Goal: Information Seeking & Learning: Learn about a topic

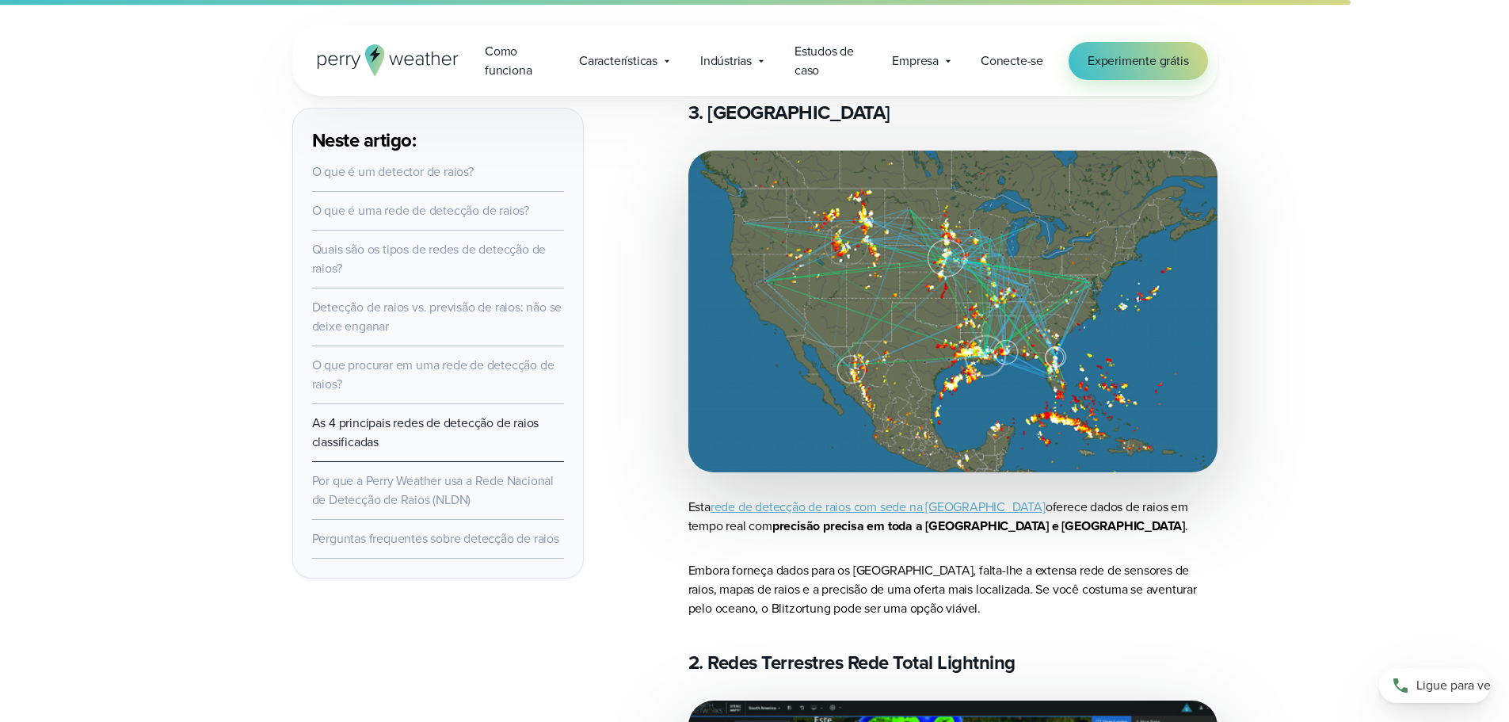
scroll to position [6576, 0]
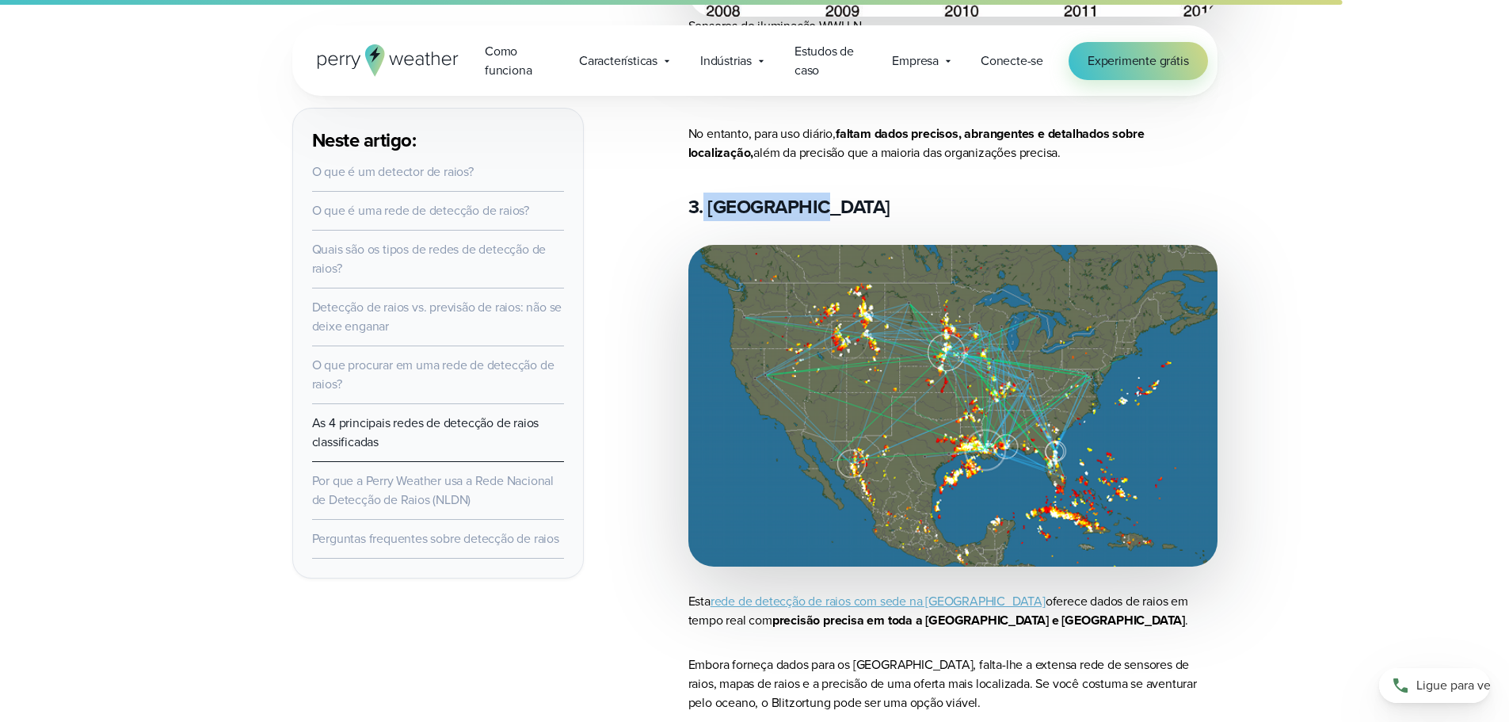
drag, startPoint x: 801, startPoint y: 211, endPoint x: 704, endPoint y: 211, distance: 97.4
click at [704, 211] on h3 "3. [GEOGRAPHIC_DATA]" at bounding box center [952, 206] width 529 height 25
copy font "Blitzortung"
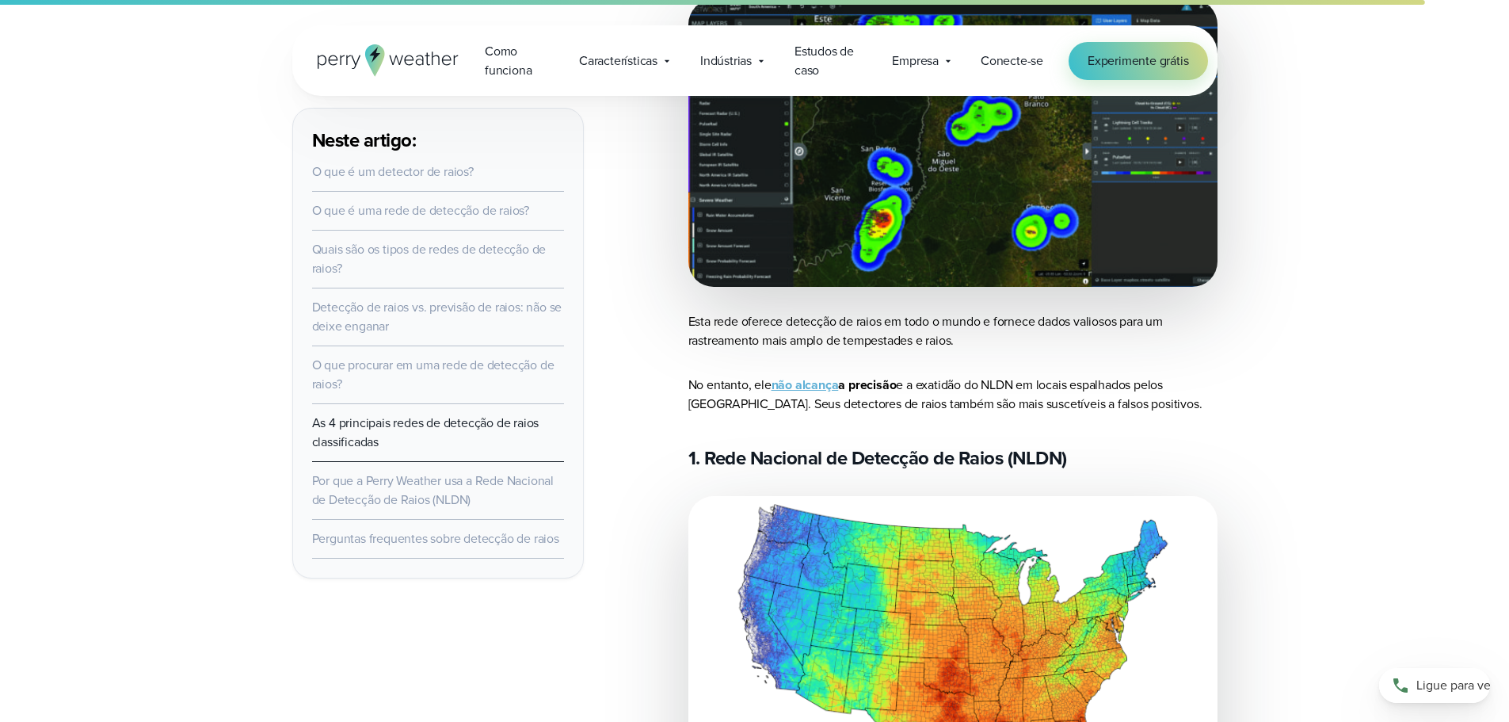
scroll to position [7368, 0]
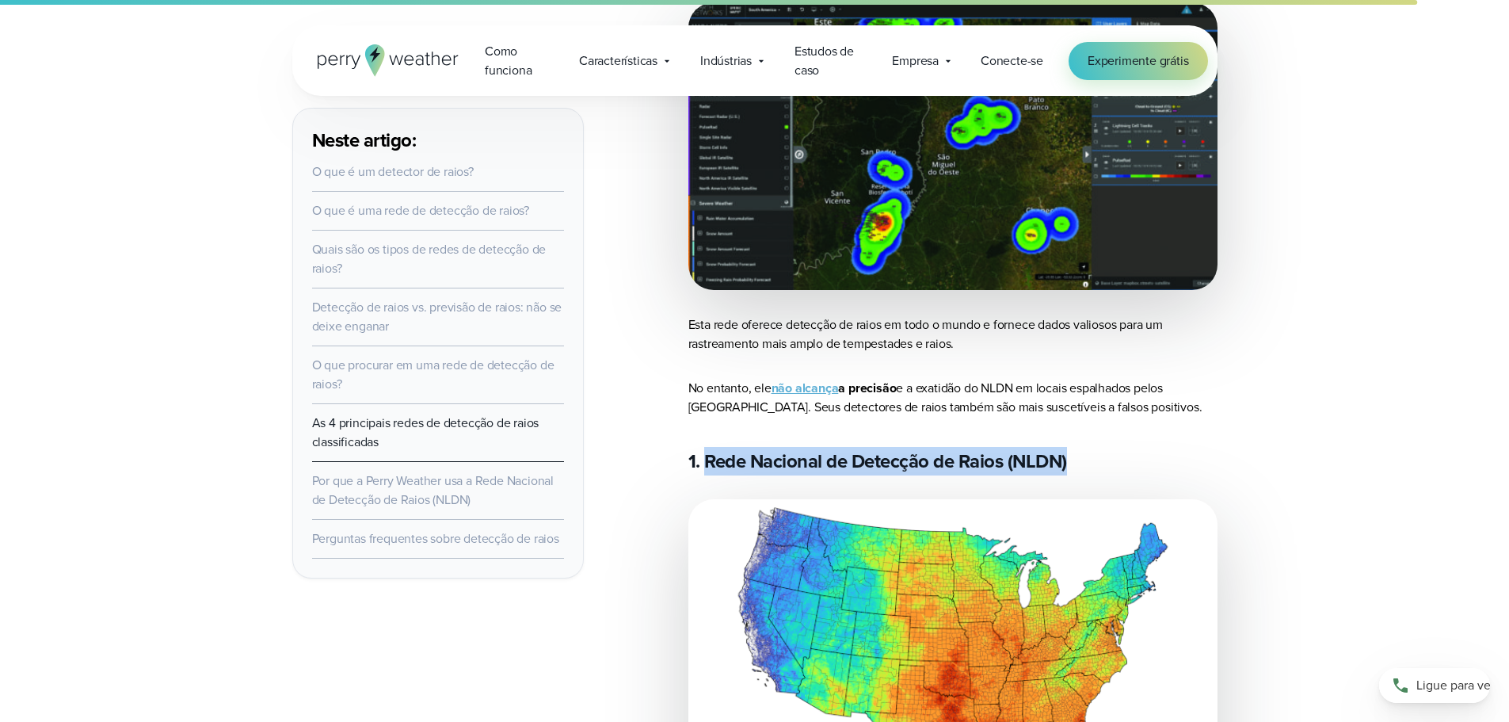
drag, startPoint x: 1076, startPoint y: 467, endPoint x: 703, endPoint y: 461, distance: 373.2
click at [703, 461] on h3 "1. Rede Nacional de Detecção de Raios (NLDN)" at bounding box center [952, 460] width 529 height 25
copy font "Rede Nacional de Detecção de Raios (NLDN)"
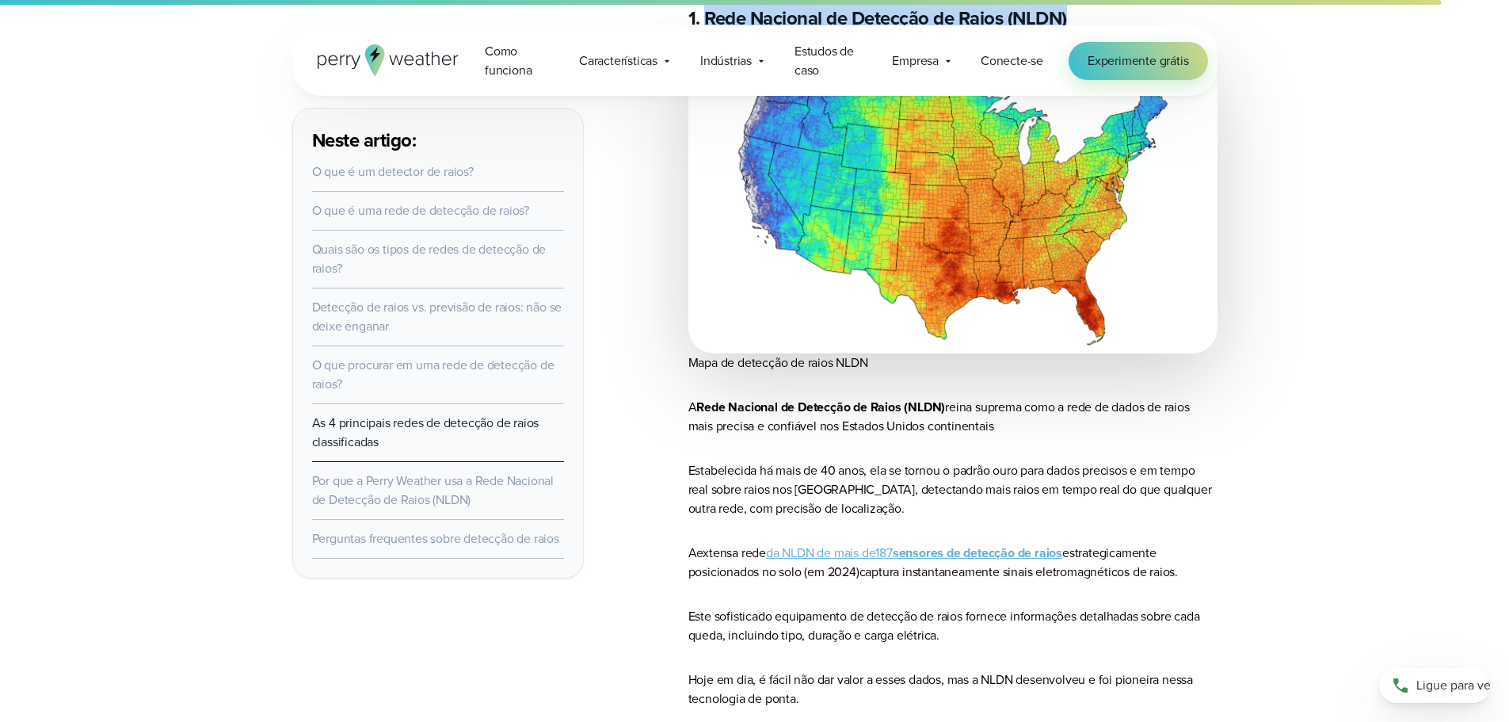
scroll to position [8002, 0]
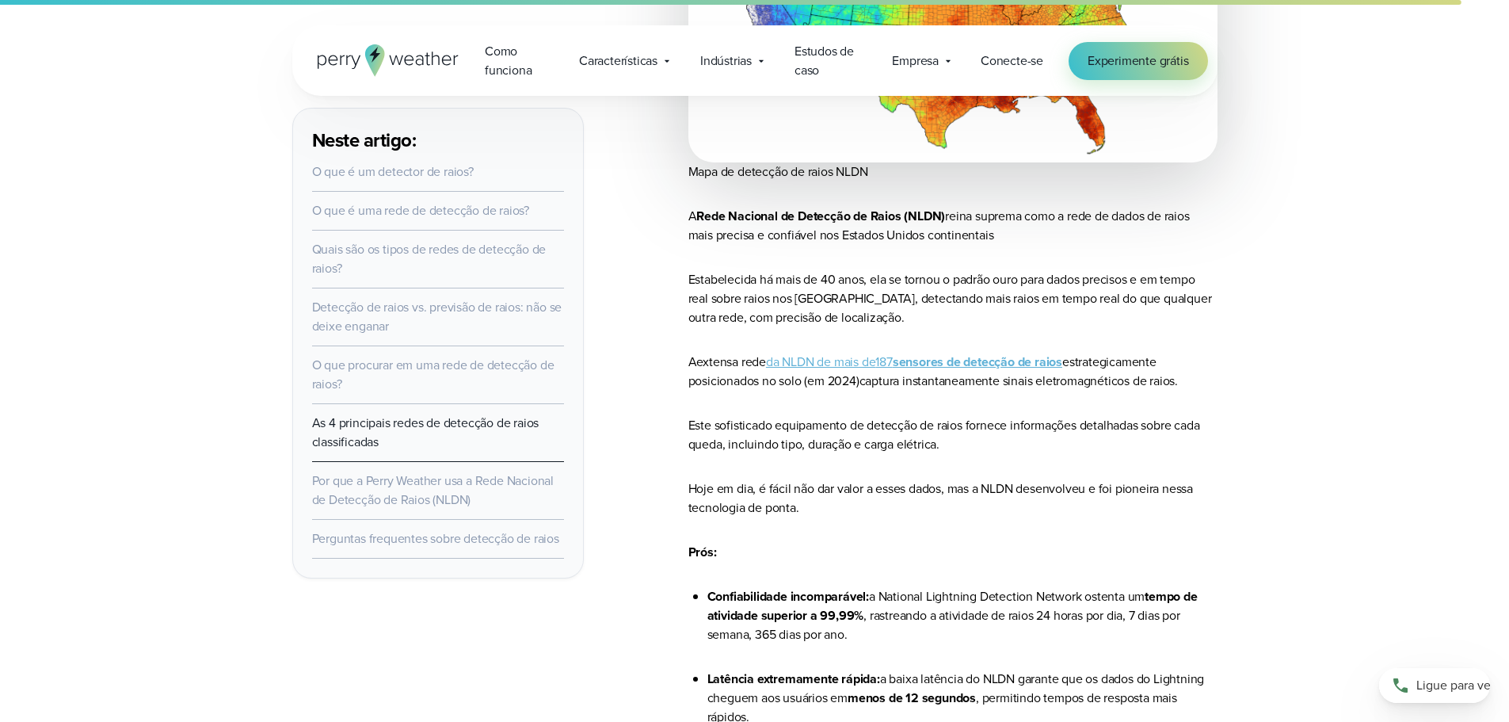
click at [892, 370] on font "187" at bounding box center [883, 362] width 17 height 18
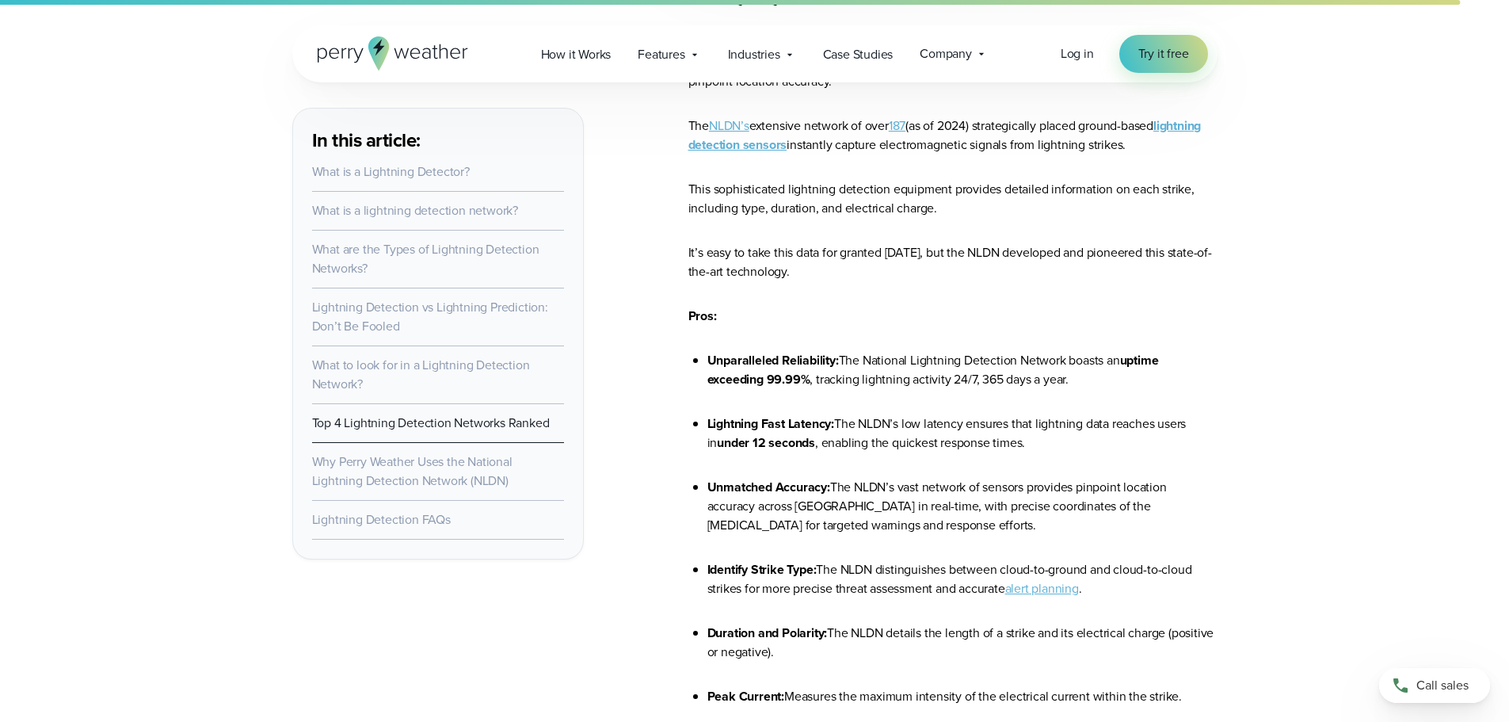
scroll to position [8156, 0]
